Goal: Use online tool/utility: Utilize a website feature to perform a specific function

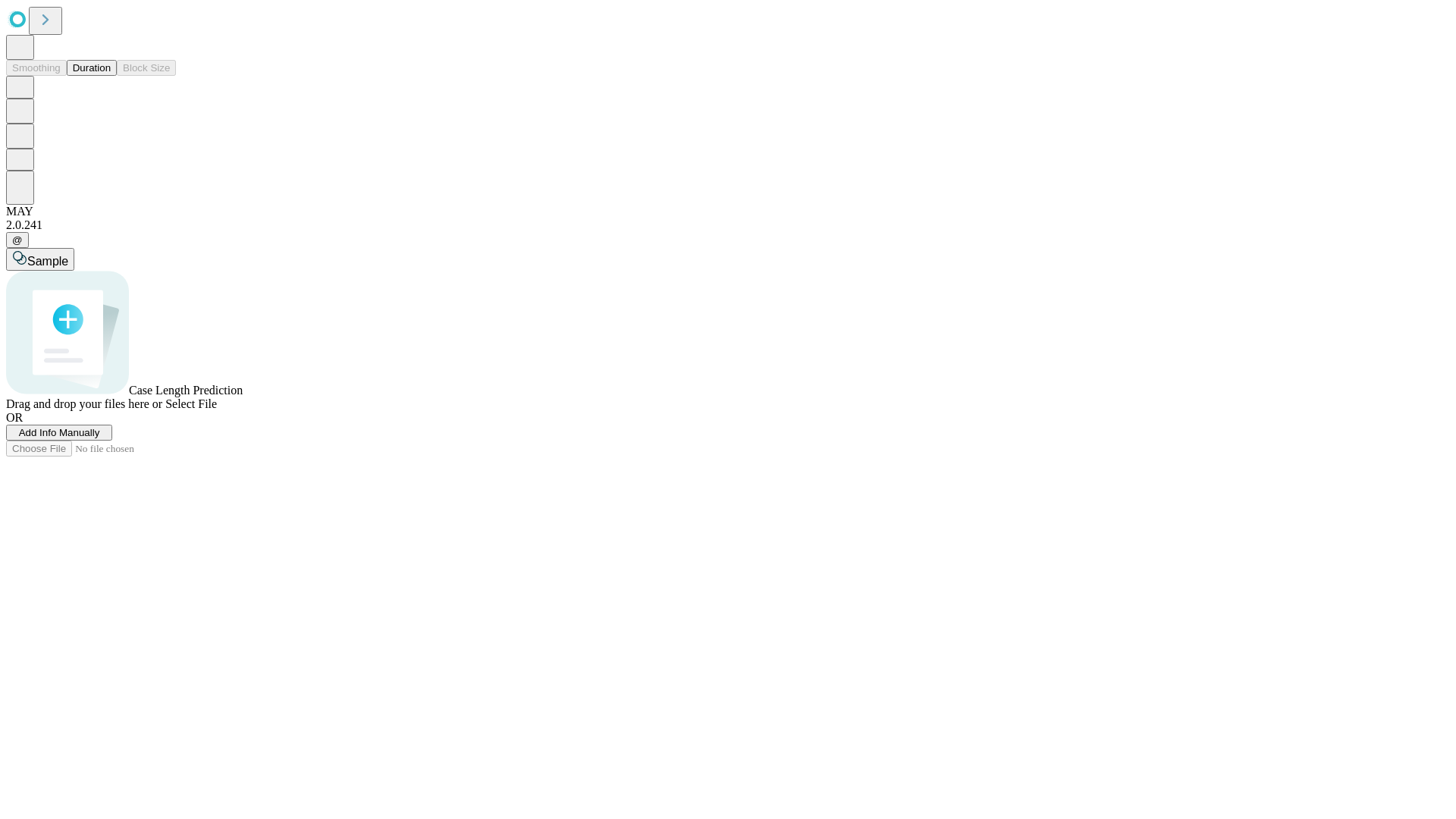
click at [111, 76] on button "Duration" at bounding box center [91, 68] width 50 height 16
click at [217, 410] on span "Select File" at bounding box center [191, 403] width 52 height 13
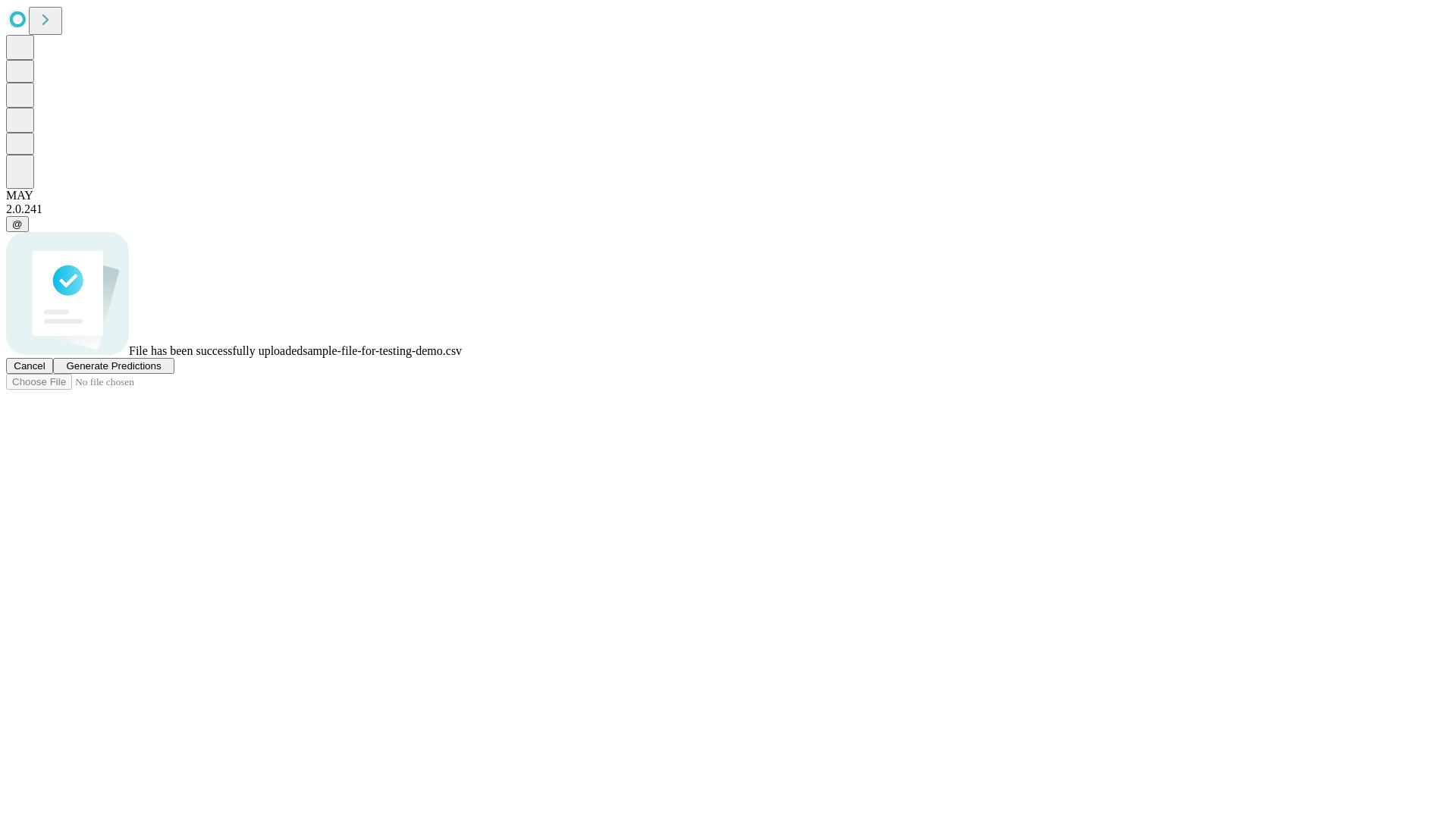
click at [160, 371] on span "Generate Predictions" at bounding box center [114, 366] width 95 height 12
